Goal: Navigation & Orientation: Go to known website

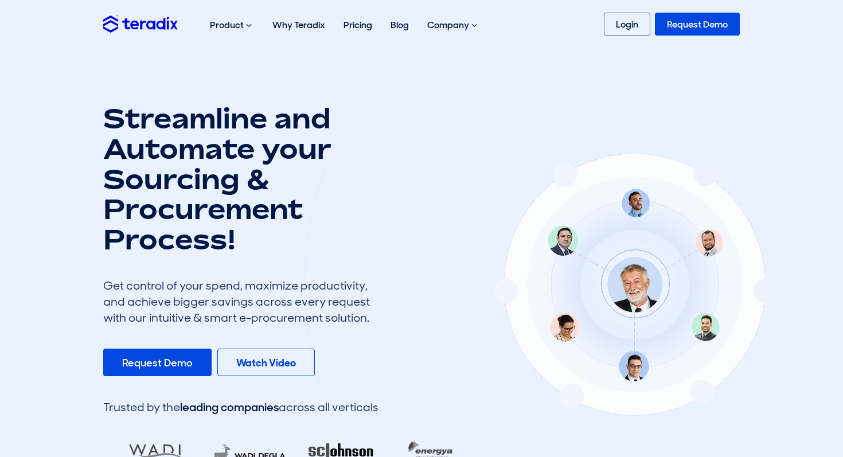
click at [150, 27] on img at bounding box center [140, 23] width 75 height 17
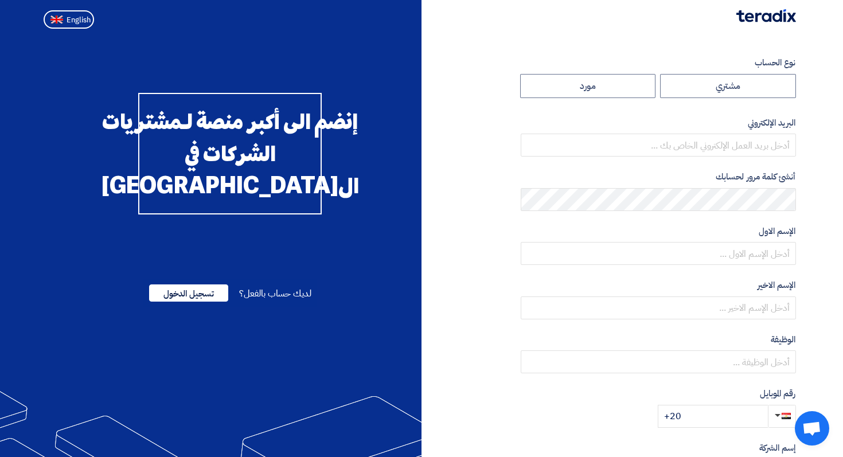
click at [403, 61] on div "إنضم الى أكبر منصة لـمشتريات الشركات في الشرق الأوسط لديك حساب بالفعل؟ تسجيل ال…" at bounding box center [230, 331] width 383 height 550
click at [427, 306] on div "نوع الحساب مشتري مورد البريد الإلكتروني أنشئ كلمة مرور لحسابك الإسم الاول الإسم…" at bounding box center [613, 331] width 383 height 550
